Goal: Transaction & Acquisition: Purchase product/service

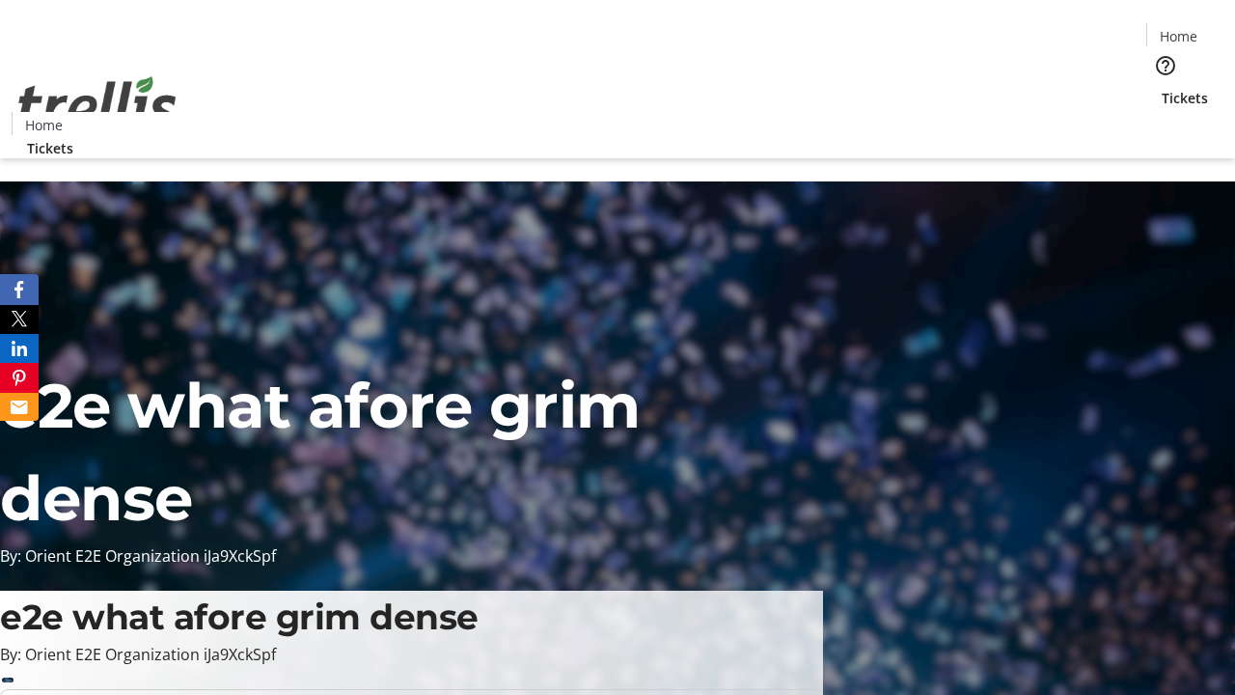
click at [1162, 88] on span "Tickets" at bounding box center [1185, 98] width 46 height 20
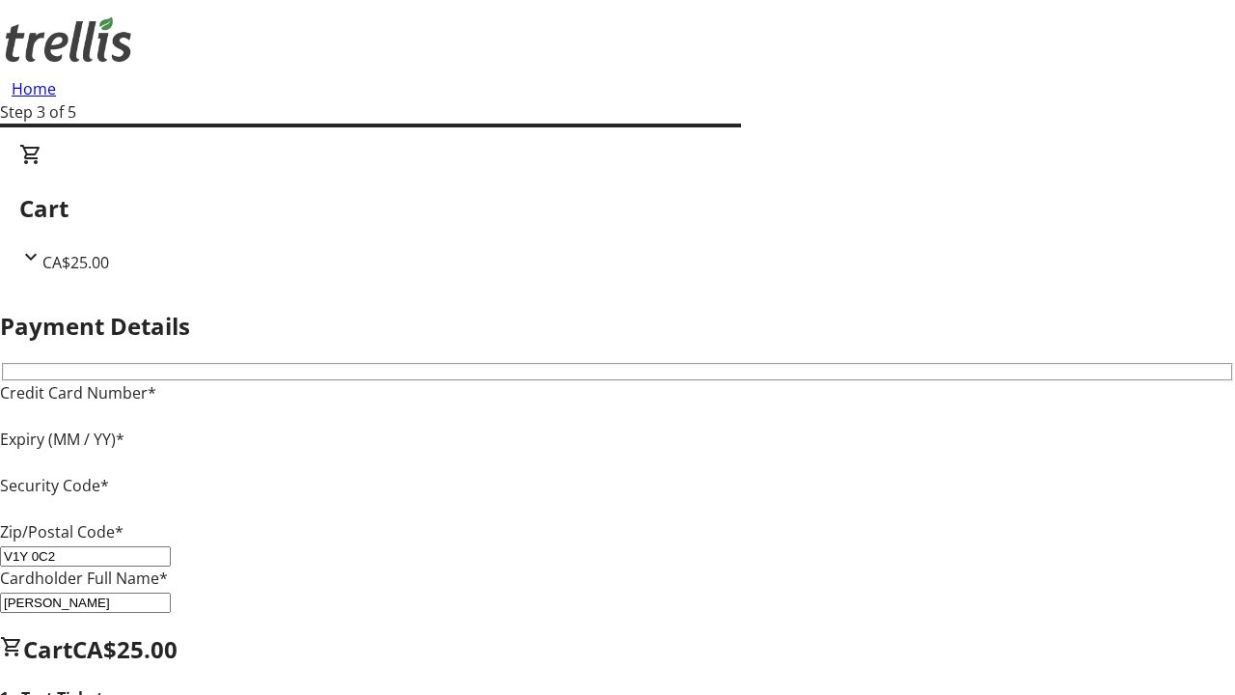
type input "V1Y 0C2"
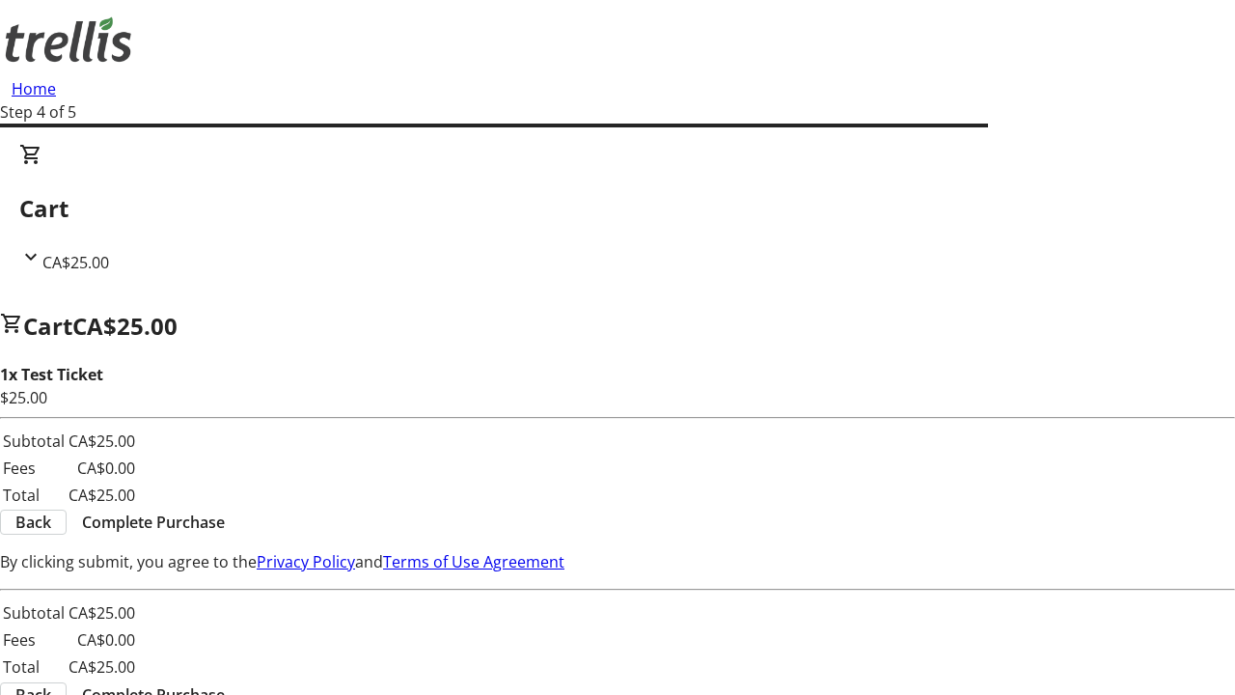
click at [225, 511] on span "Complete Purchase" at bounding box center [153, 522] width 143 height 23
